Goal: Task Accomplishment & Management: Use online tool/utility

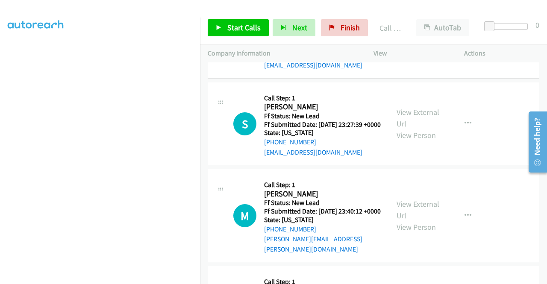
scroll to position [2128, 0]
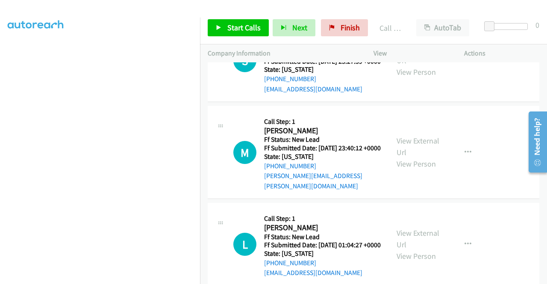
scroll to position [2170, 0]
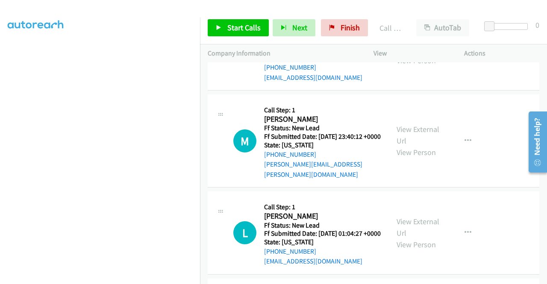
click at [430, 54] on link "View External Url" at bounding box center [417, 42] width 43 height 21
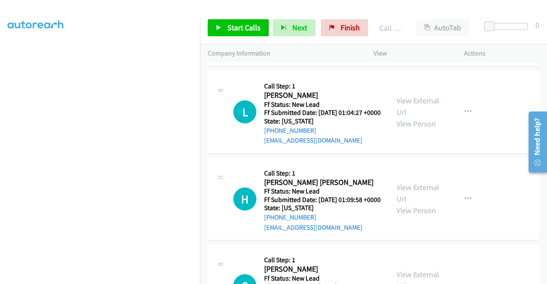
scroll to position [2298, 0]
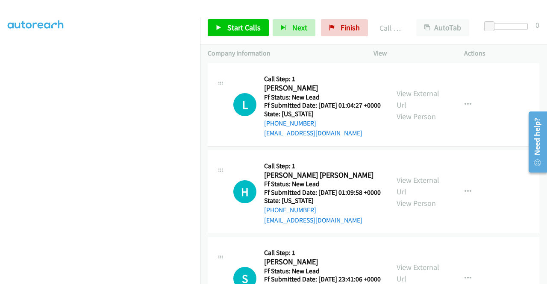
click at [425, 18] on link "View External Url" at bounding box center [417, 6] width 43 height 21
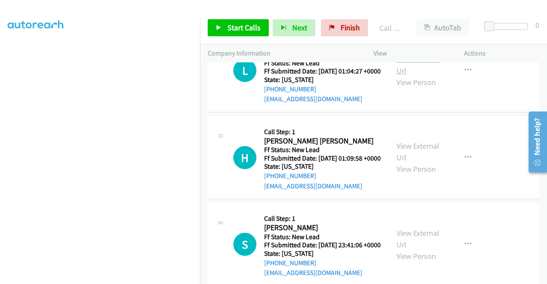
scroll to position [2384, 0]
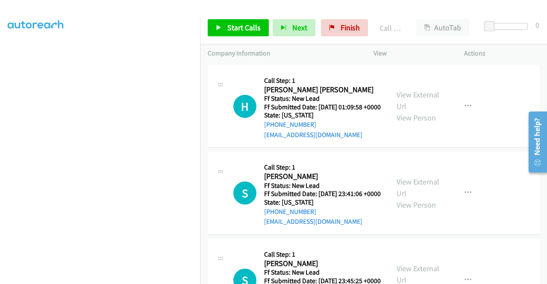
click at [424, 24] on link "View External Url" at bounding box center [417, 13] width 43 height 21
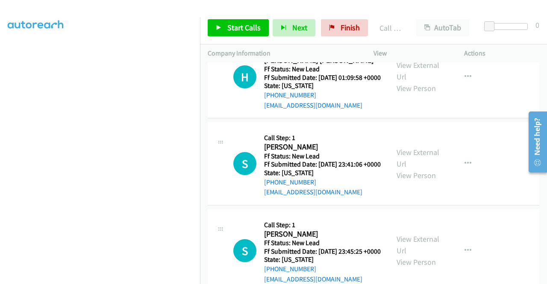
scroll to position [2426, 0]
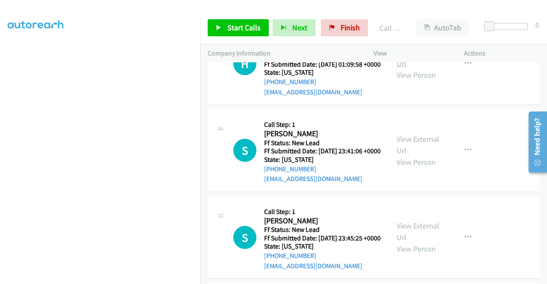
click at [429, 68] on link "View External Url" at bounding box center [417, 57] width 43 height 21
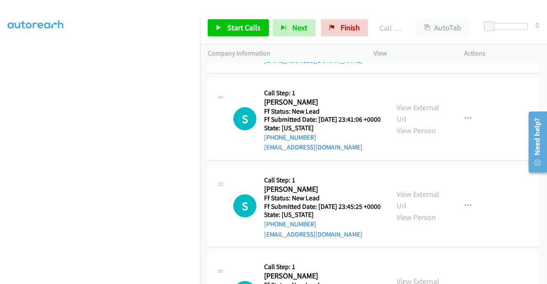
scroll to position [2469, 0]
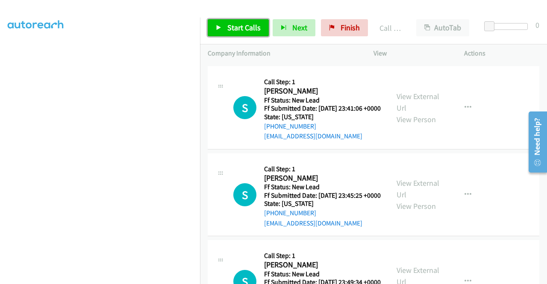
click at [251, 23] on span "Start Calls" at bounding box center [243, 28] width 33 height 10
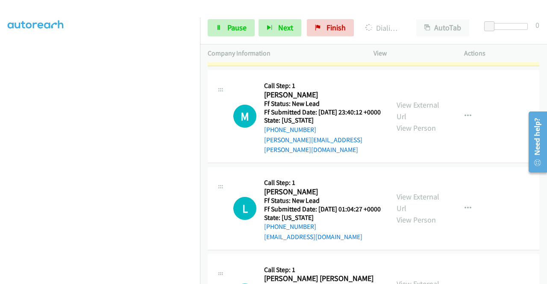
scroll to position [171, 0]
drag, startPoint x: 328, startPoint y: 125, endPoint x: 272, endPoint y: 126, distance: 56.8
copy link "[PHONE_NUMBER]"
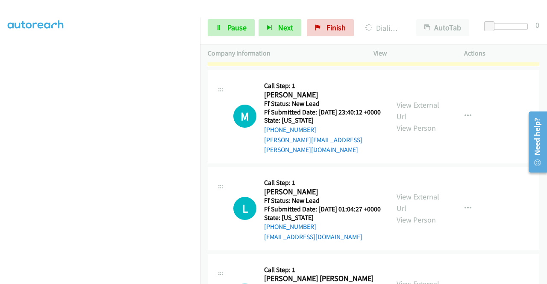
scroll to position [43, 0]
click at [218, 27] on icon at bounding box center [219, 28] width 6 height 6
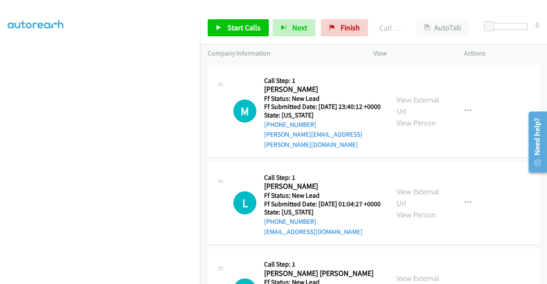
scroll to position [2256, 0]
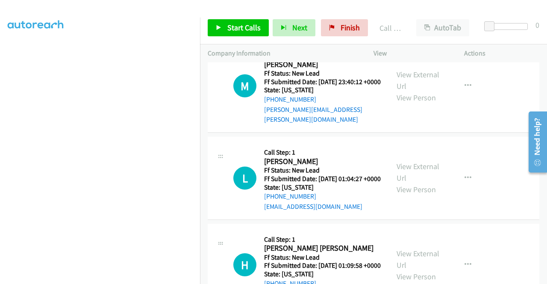
scroll to position [2247, 0]
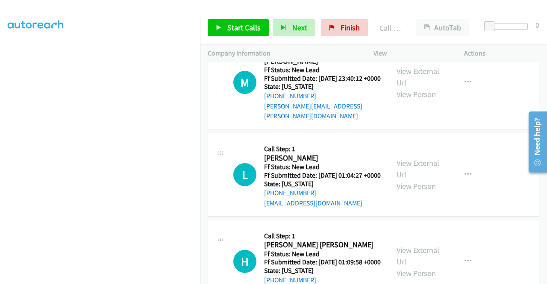
click at [314, 23] on link "Call was successful?" at bounding box center [292, 19] width 57 height 8
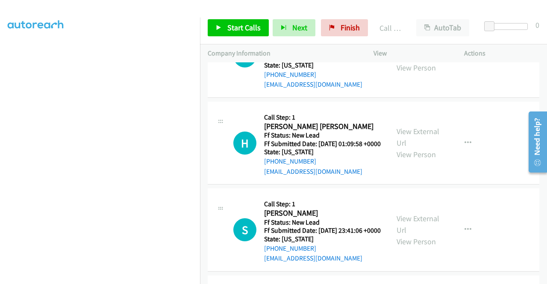
scroll to position [2375, 0]
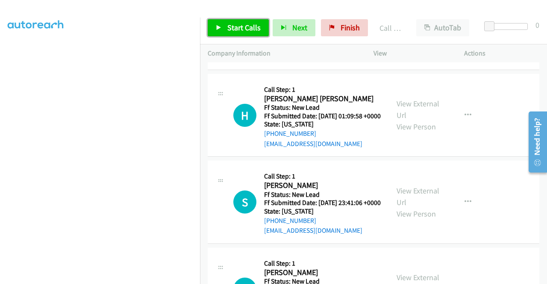
click at [244, 26] on span "Start Calls" at bounding box center [243, 28] width 33 height 10
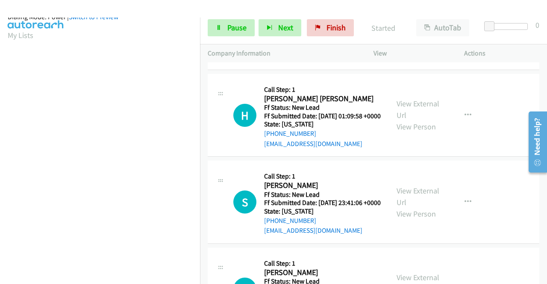
scroll to position [195, 0]
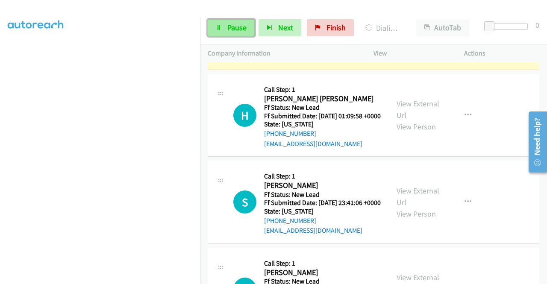
click at [223, 29] on link "Pause" at bounding box center [231, 27] width 47 height 17
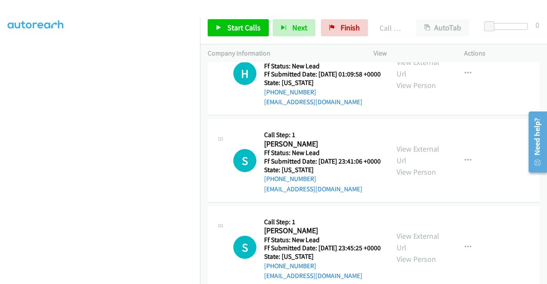
scroll to position [2460, 0]
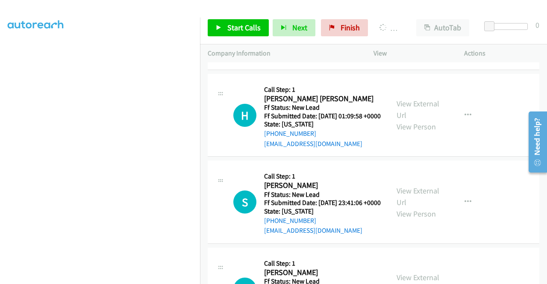
scroll to position [67, 0]
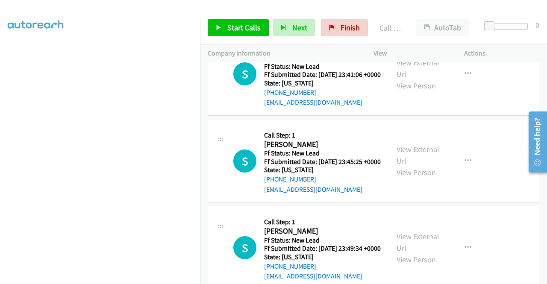
scroll to position [2546, 0]
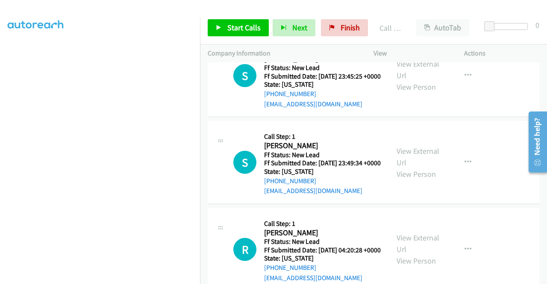
scroll to position [2631, 0]
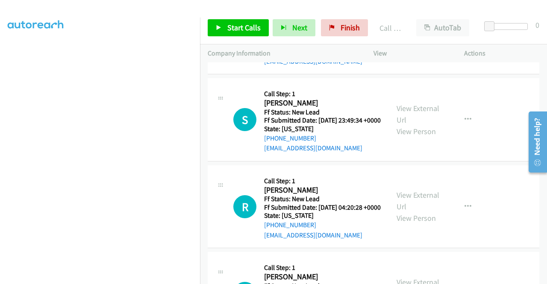
click at [425, 38] on link "View External Url" at bounding box center [417, 26] width 43 height 21
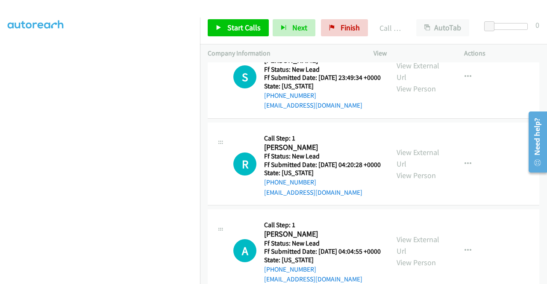
scroll to position [2716, 0]
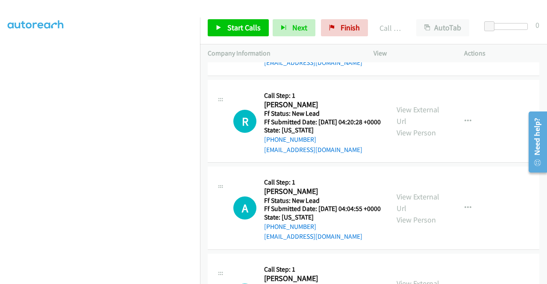
click at [423, 39] on link "View External Url" at bounding box center [417, 28] width 43 height 21
click at [251, 26] on span "Start Calls" at bounding box center [243, 28] width 33 height 10
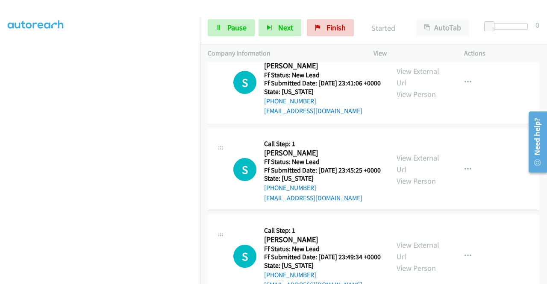
scroll to position [2546, 0]
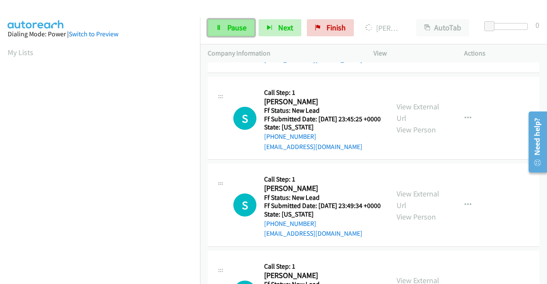
click at [237, 29] on span "Pause" at bounding box center [236, 28] width 19 height 10
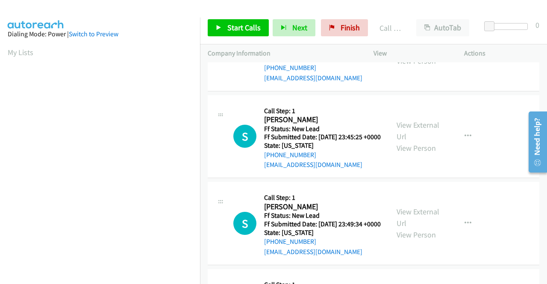
scroll to position [195, 0]
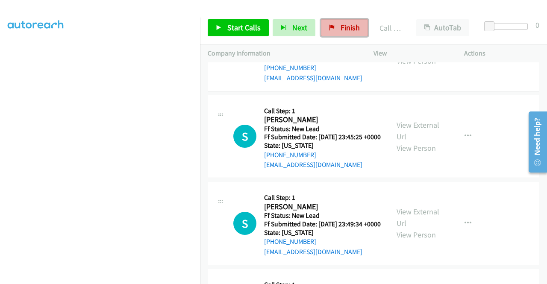
click at [344, 29] on span "Finish" at bounding box center [349, 28] width 19 height 10
click at [330, 26] on icon at bounding box center [332, 28] width 6 height 6
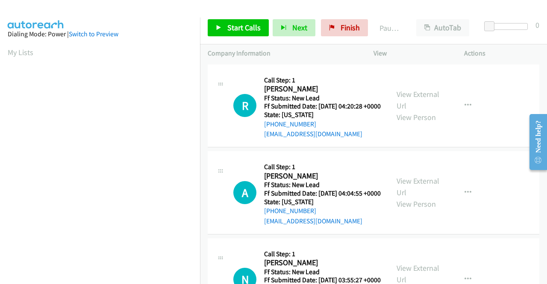
drag, startPoint x: 493, startPoint y: 155, endPoint x: 462, endPoint y: 154, distance: 31.6
click at [493, 148] on div "R Callback Scheduled Call Step: 1 Reed Semenza America/Denver Ff Status: New Le…" at bounding box center [373, 105] width 331 height 83
click at [415, 97] on link "View External Url" at bounding box center [417, 99] width 43 height 21
click at [425, 190] on link "View External Url" at bounding box center [417, 186] width 43 height 21
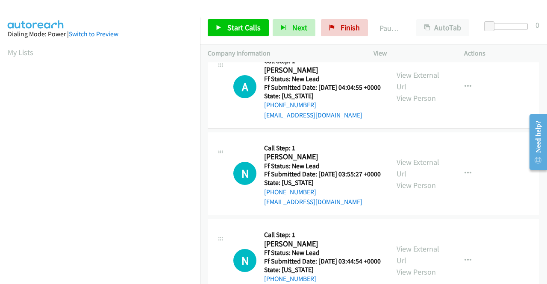
scroll to position [128, 0]
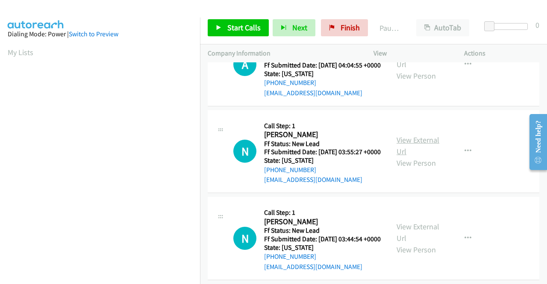
click at [424, 156] on link "View External Url" at bounding box center [417, 145] width 43 height 21
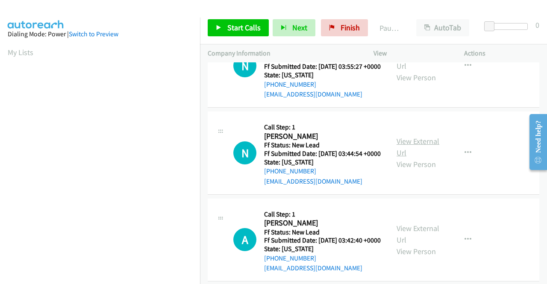
click at [412, 158] on link "View External Url" at bounding box center [417, 146] width 43 height 21
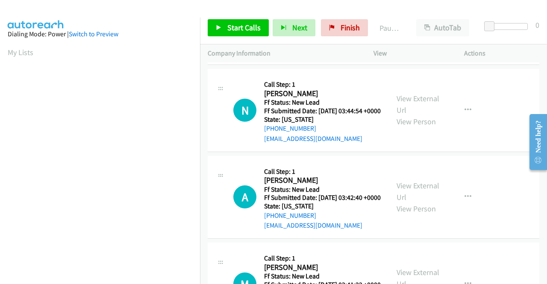
scroll to position [299, 0]
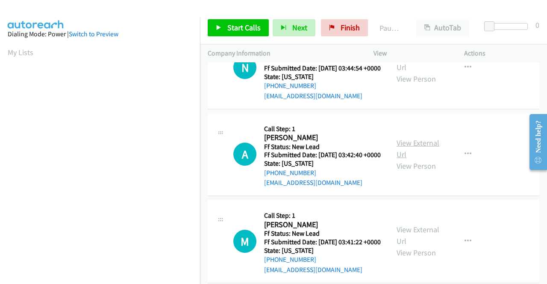
click at [413, 159] on link "View External Url" at bounding box center [417, 148] width 43 height 21
click at [253, 19] on link "Start Calls" at bounding box center [238, 27] width 61 height 17
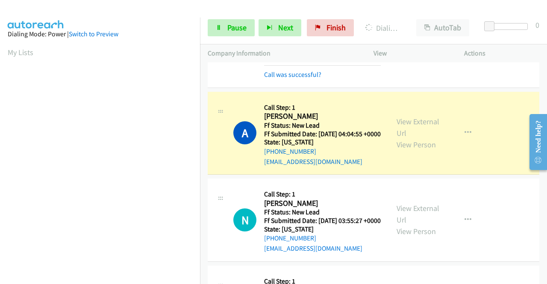
scroll to position [85, 0]
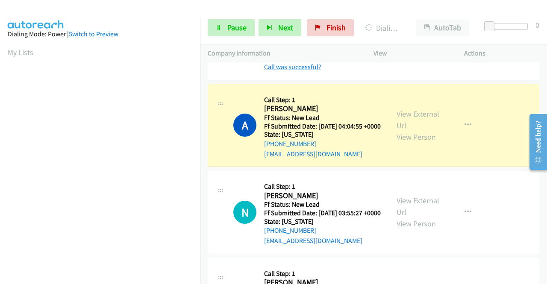
click at [305, 71] on link "Call was successful?" at bounding box center [292, 67] width 57 height 8
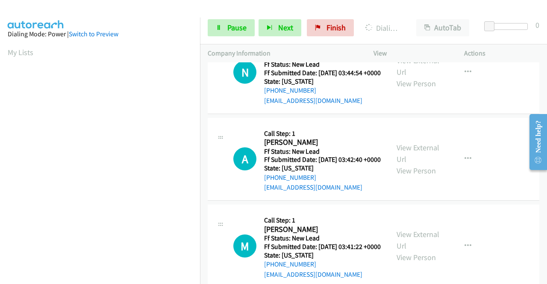
scroll to position [384, 0]
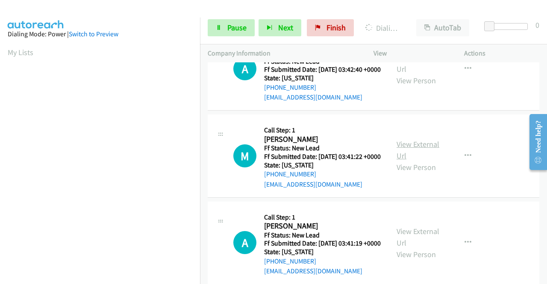
click at [413, 161] on link "View External Url" at bounding box center [417, 149] width 43 height 21
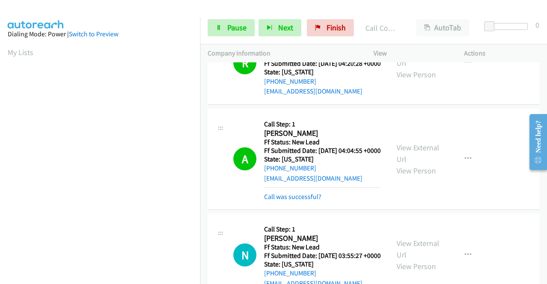
scroll to position [195, 0]
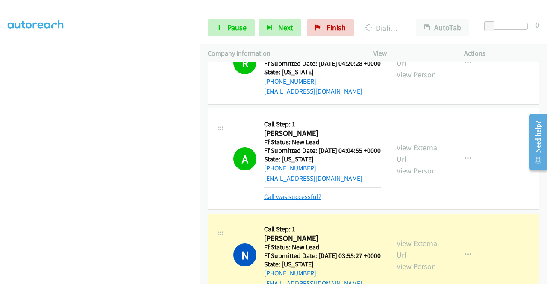
click at [309, 201] on link "Call was successful?" at bounding box center [292, 197] width 57 height 8
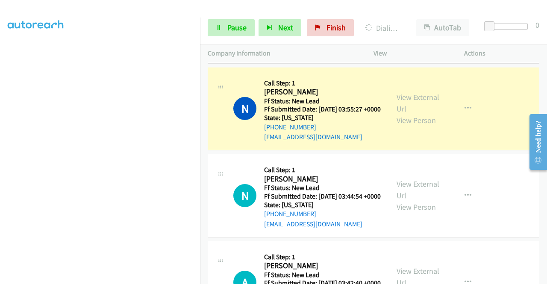
scroll to position [24, 0]
click at [242, 26] on span "Pause" at bounding box center [236, 28] width 19 height 10
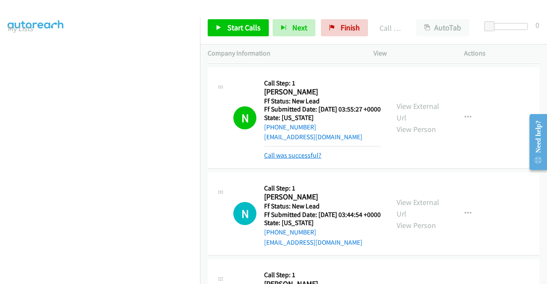
click at [288, 159] on link "Call was successful?" at bounding box center [292, 155] width 57 height 8
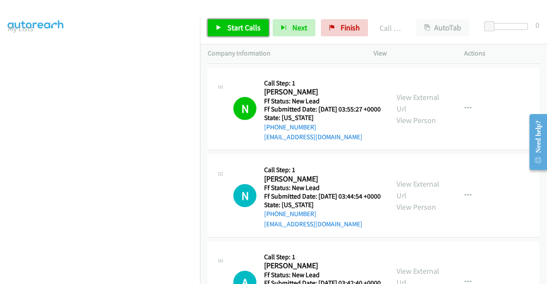
click at [248, 30] on span "Start Calls" at bounding box center [243, 28] width 33 height 10
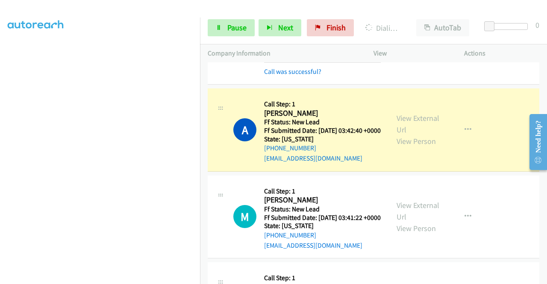
scroll to position [195, 0]
click at [232, 27] on span "Pause" at bounding box center [236, 28] width 19 height 10
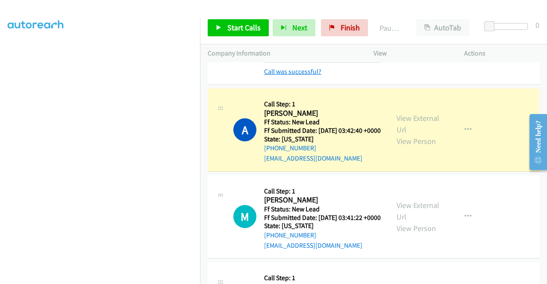
click at [279, 76] on link "Call was successful?" at bounding box center [292, 71] width 57 height 8
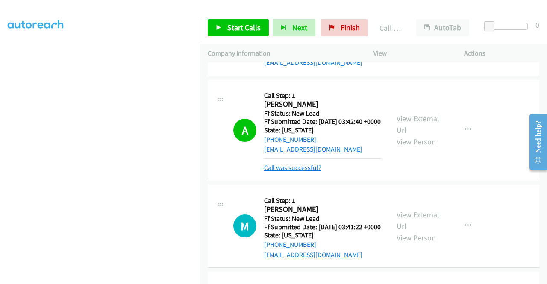
click at [307, 172] on link "Call was successful?" at bounding box center [292, 168] width 57 height 8
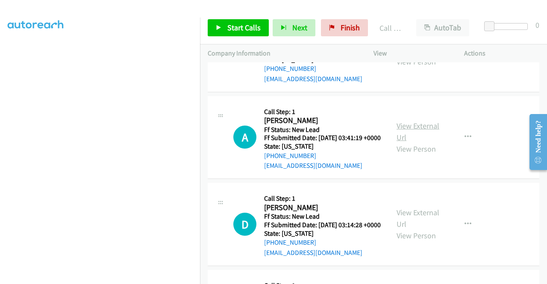
scroll to position [503, 0]
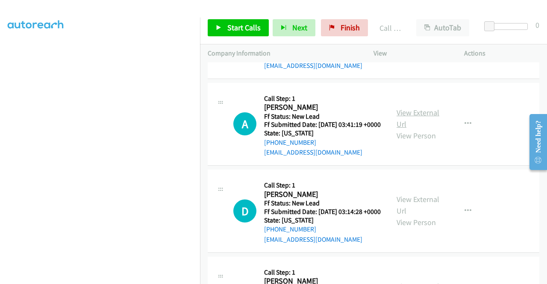
click at [414, 129] on link "View External Url" at bounding box center [417, 118] width 43 height 21
click at [418, 216] on link "View External Url" at bounding box center [417, 204] width 43 height 21
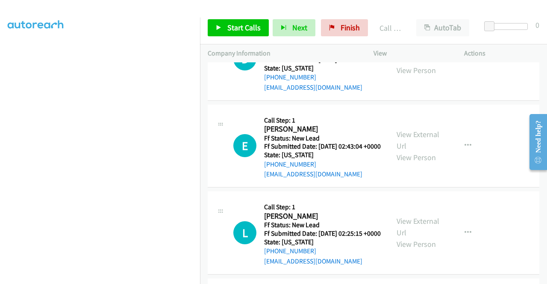
scroll to position [674, 0]
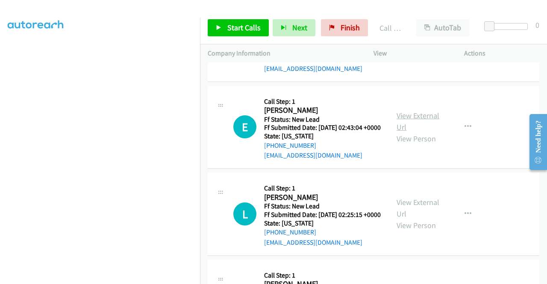
click at [407, 132] on link "View External Url" at bounding box center [417, 121] width 43 height 21
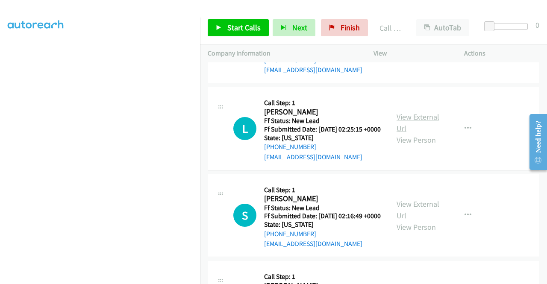
click at [407, 133] on link "View External Url" at bounding box center [417, 122] width 43 height 21
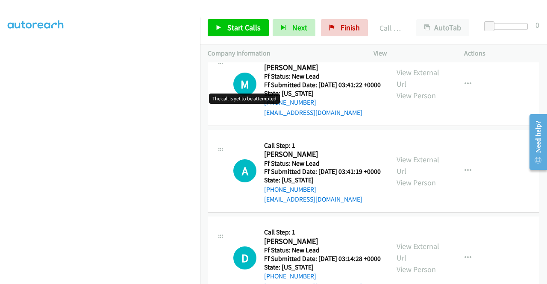
scroll to position [375, 0]
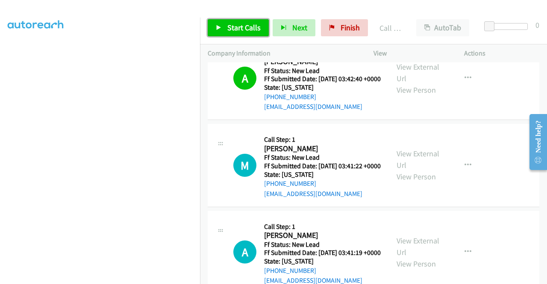
click at [238, 30] on span "Start Calls" at bounding box center [243, 28] width 33 height 10
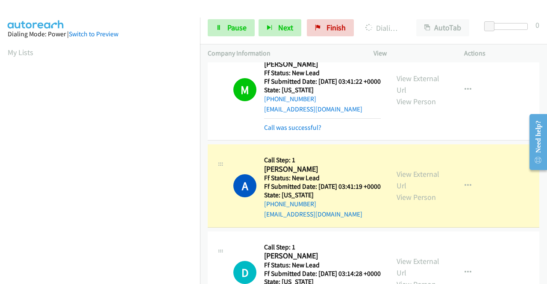
scroll to position [460, 0]
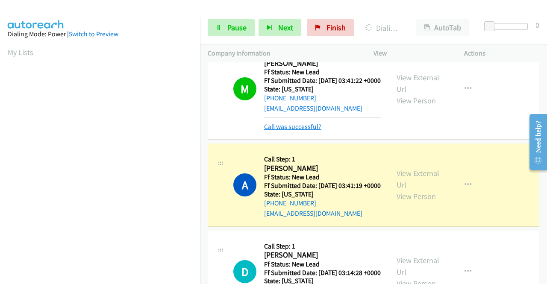
click at [306, 131] on link "Call was successful?" at bounding box center [292, 127] width 57 height 8
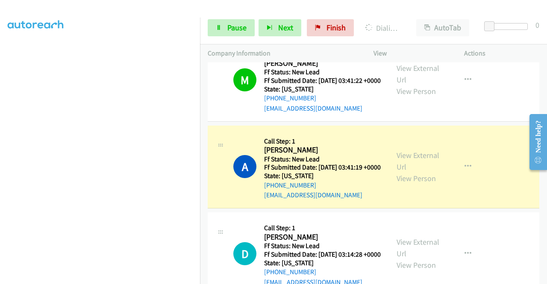
scroll to position [0, 0]
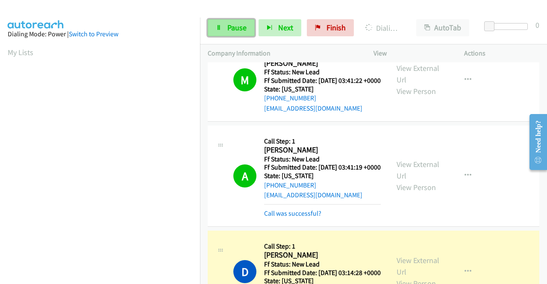
click at [241, 28] on span "Pause" at bounding box center [236, 28] width 19 height 10
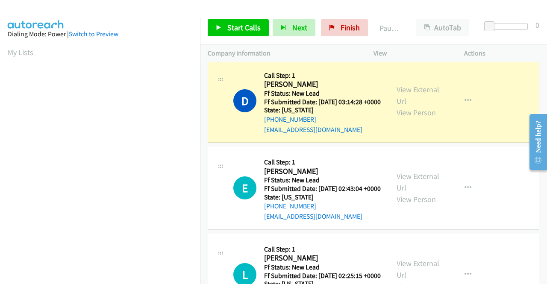
click at [303, 47] on link "Call was successful?" at bounding box center [292, 42] width 57 height 8
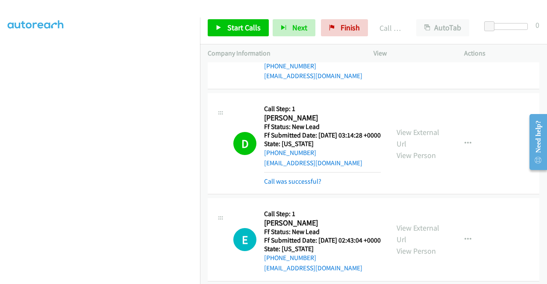
scroll to position [622, 0]
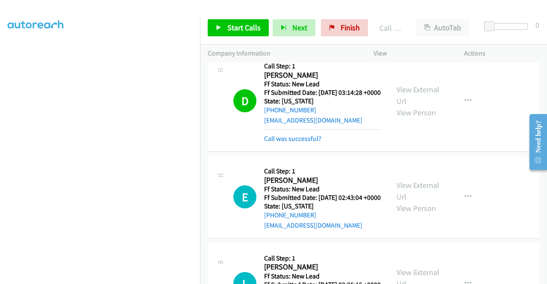
click at [467, 152] on div "D Callback Scheduled Call Step: 1 Devon Maresco America/Denver Ff Status: New L…" at bounding box center [373, 100] width 331 height 101
click at [301, 143] on link "Call was successful?" at bounding box center [292, 138] width 57 height 8
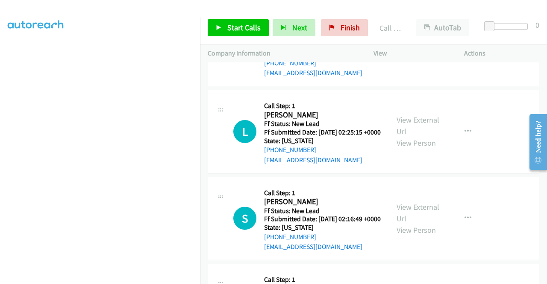
scroll to position [793, 0]
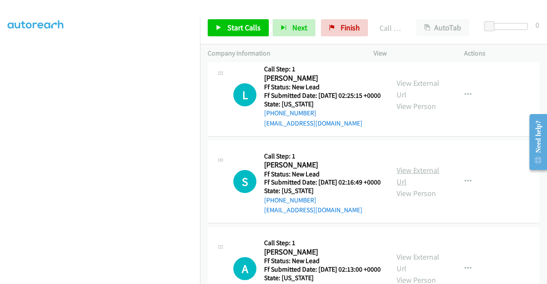
click at [420, 187] on link "View External Url" at bounding box center [417, 175] width 43 height 21
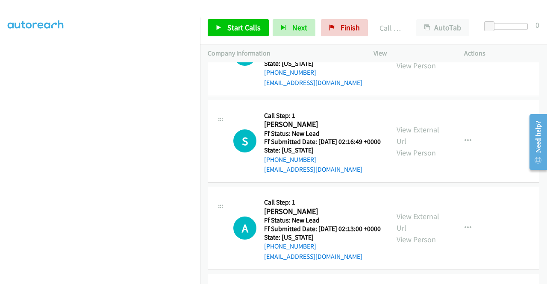
scroll to position [878, 0]
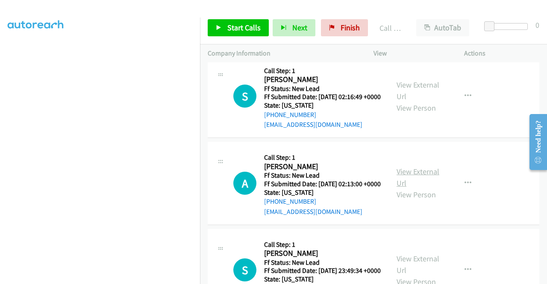
click at [420, 188] on link "View External Url" at bounding box center [417, 177] width 43 height 21
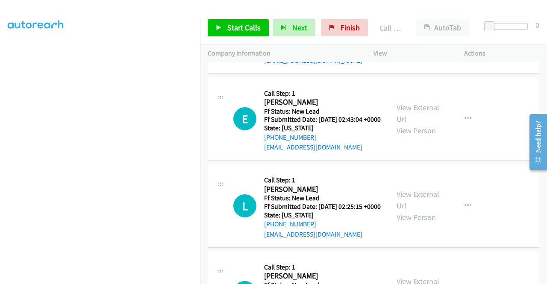
scroll to position [665, 0]
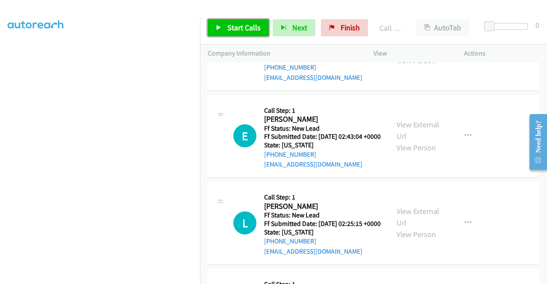
click at [242, 30] on span "Start Calls" at bounding box center [243, 28] width 33 height 10
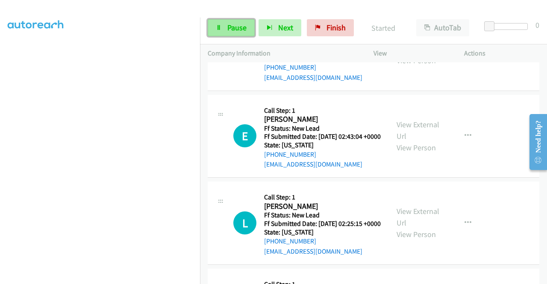
click at [225, 26] on link "Pause" at bounding box center [231, 27] width 47 height 17
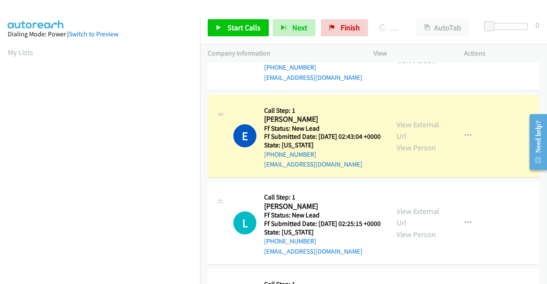
scroll to position [171, 0]
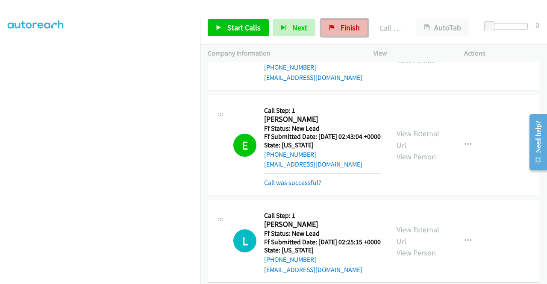
click at [357, 24] on link "Finish" at bounding box center [344, 27] width 47 height 17
click at [307, 187] on link "Call was successful?" at bounding box center [292, 182] width 57 height 8
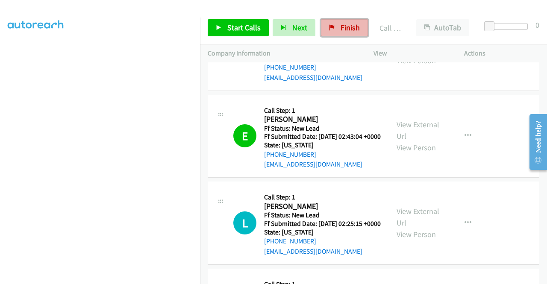
click at [349, 32] on span "Finish" at bounding box center [349, 28] width 19 height 10
